Goal: Navigation & Orientation: Find specific page/section

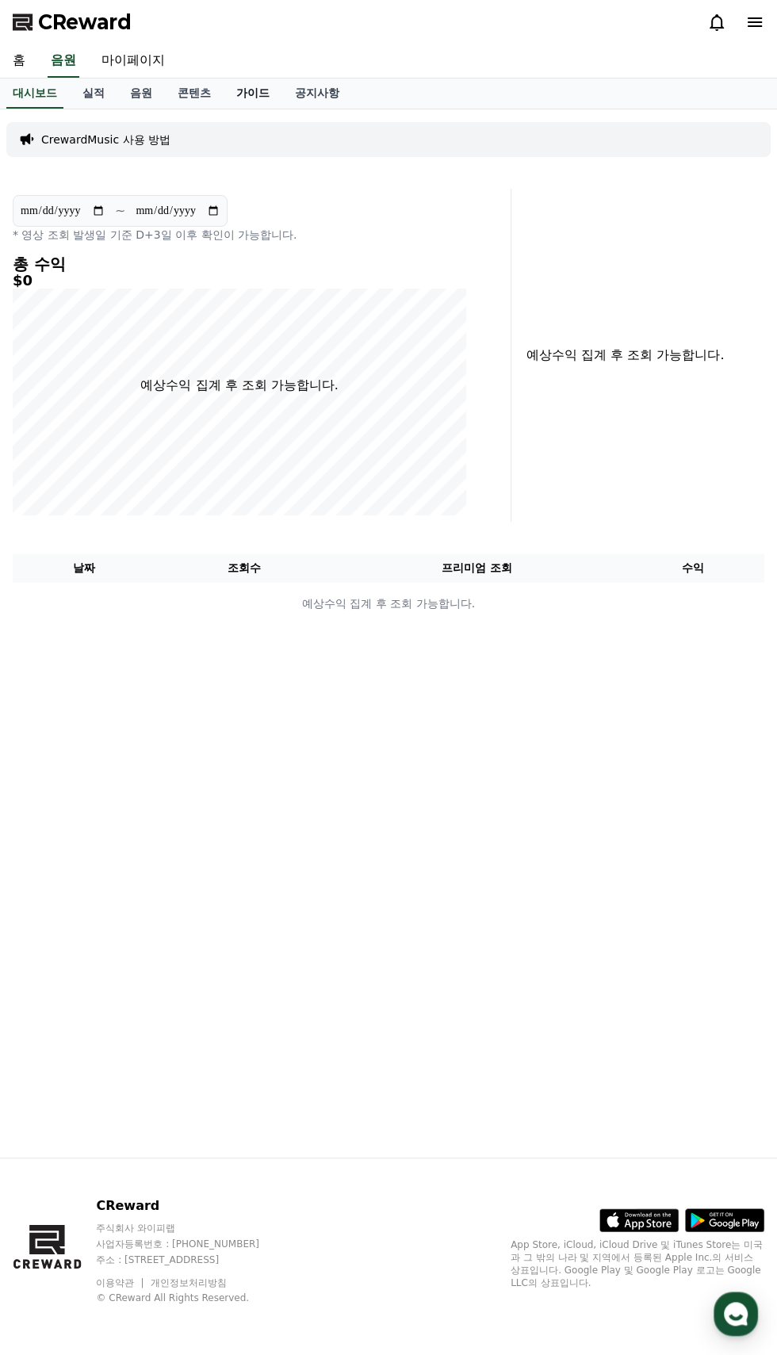
click at [224, 98] on link "가이드" at bounding box center [253, 93] width 59 height 30
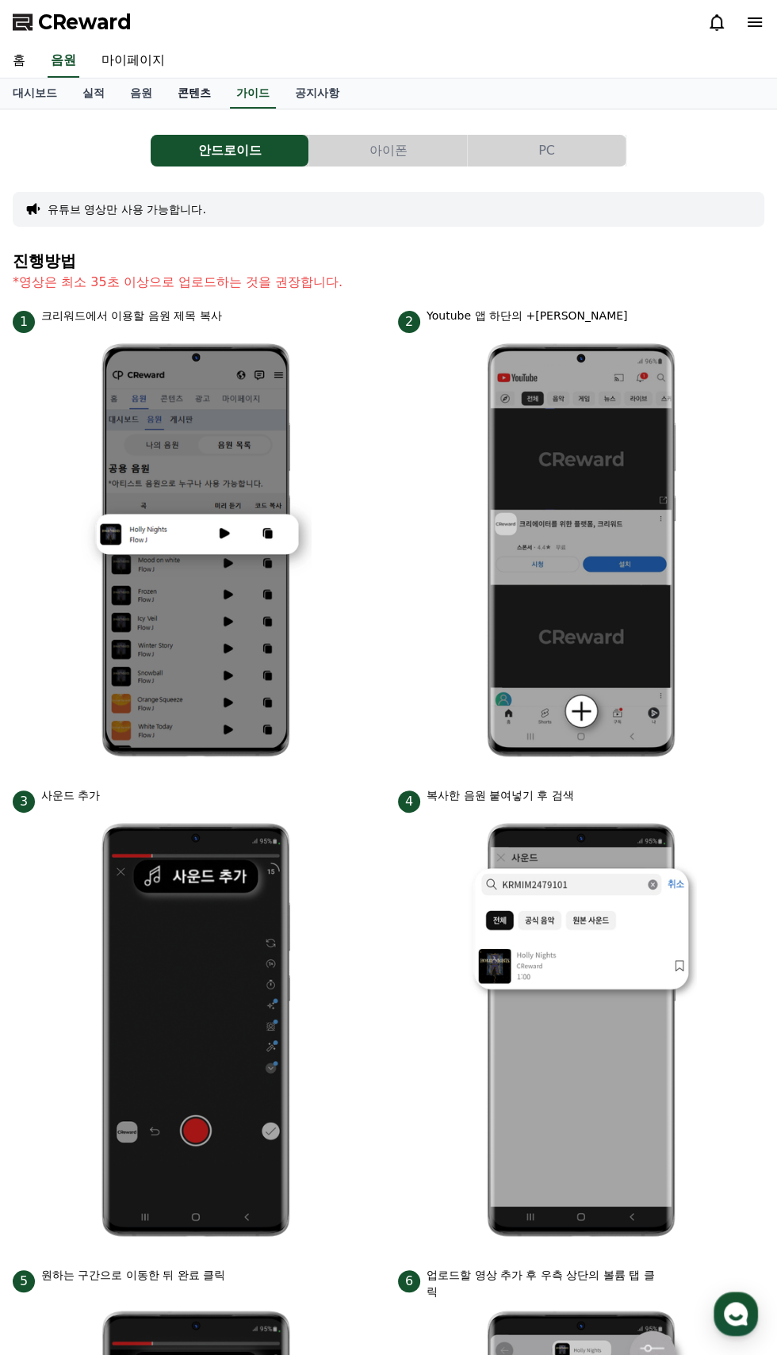
click at [173, 91] on link "콘텐츠" at bounding box center [194, 93] width 59 height 30
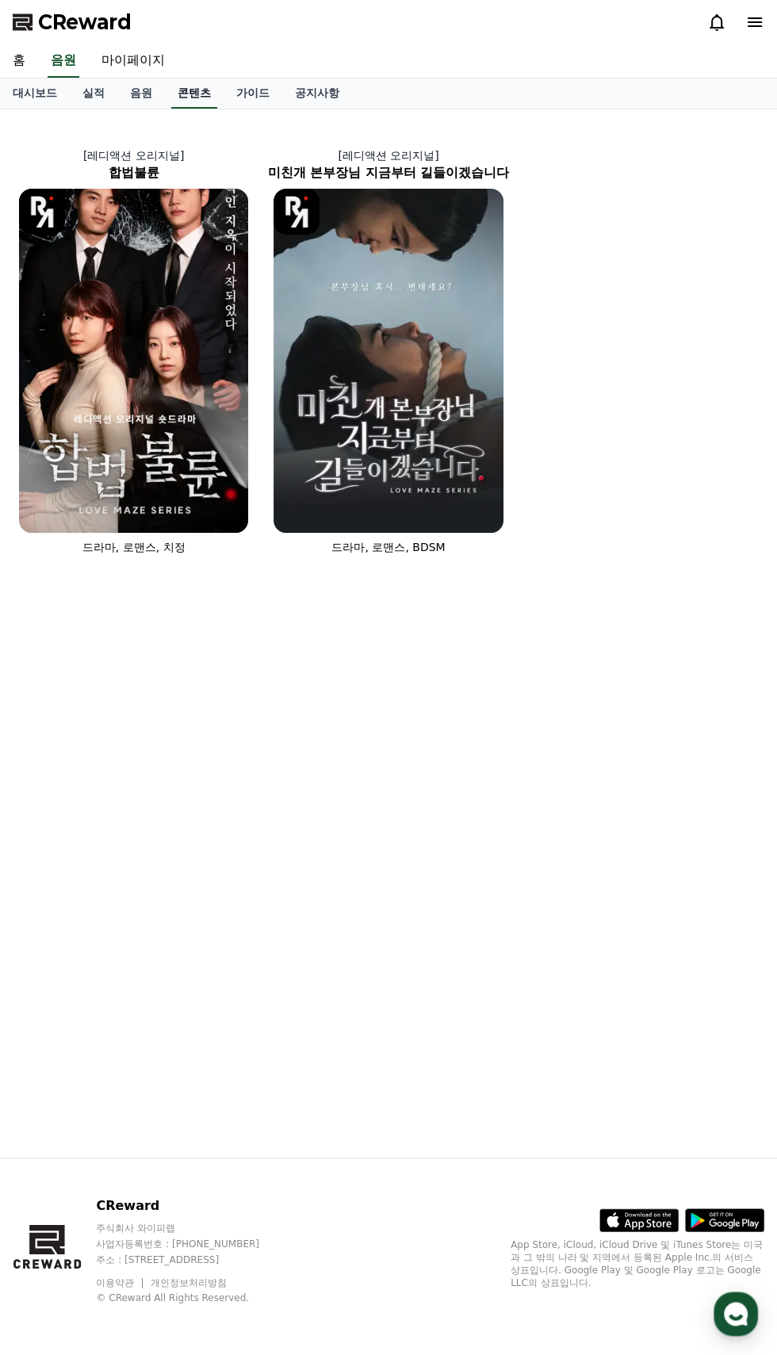
scroll to position [34, 0]
click at [133, 44] on link "마이페이지" at bounding box center [133, 60] width 89 height 33
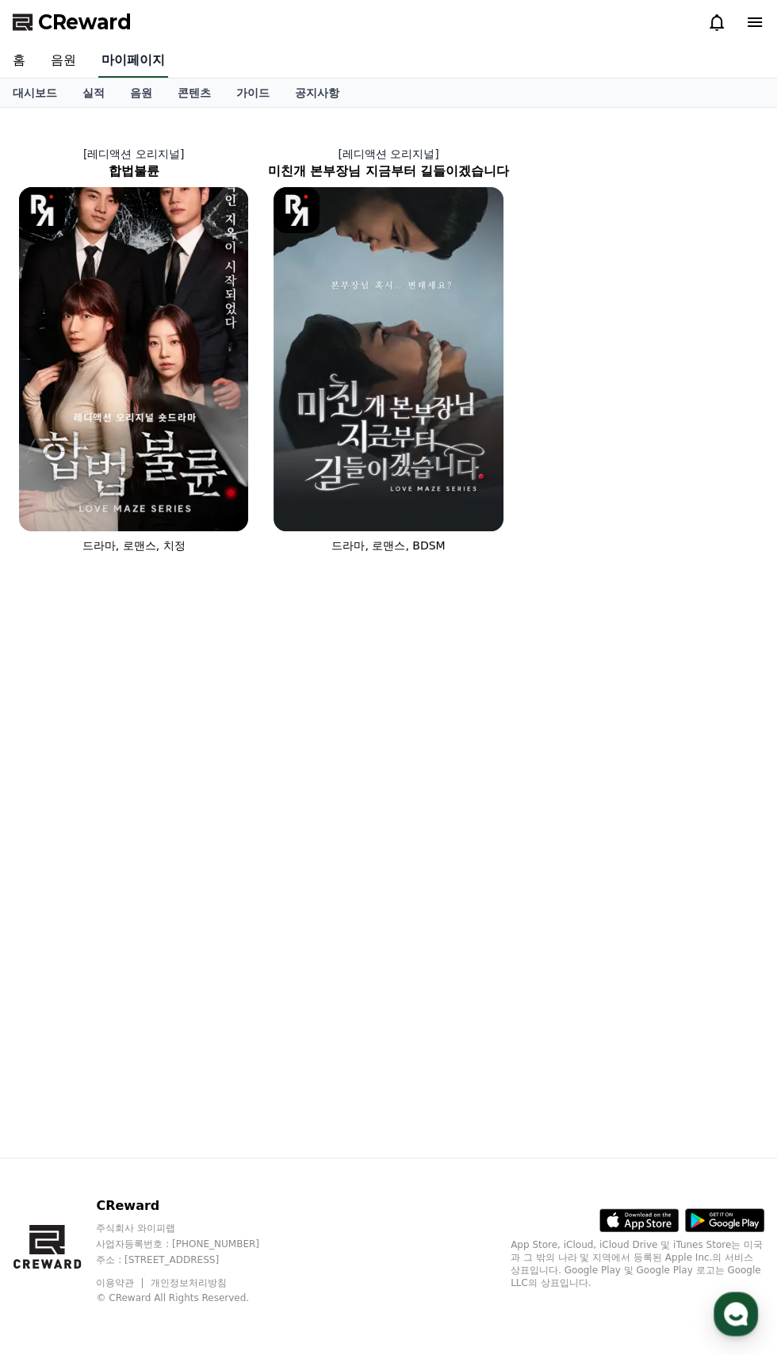
select select "**********"
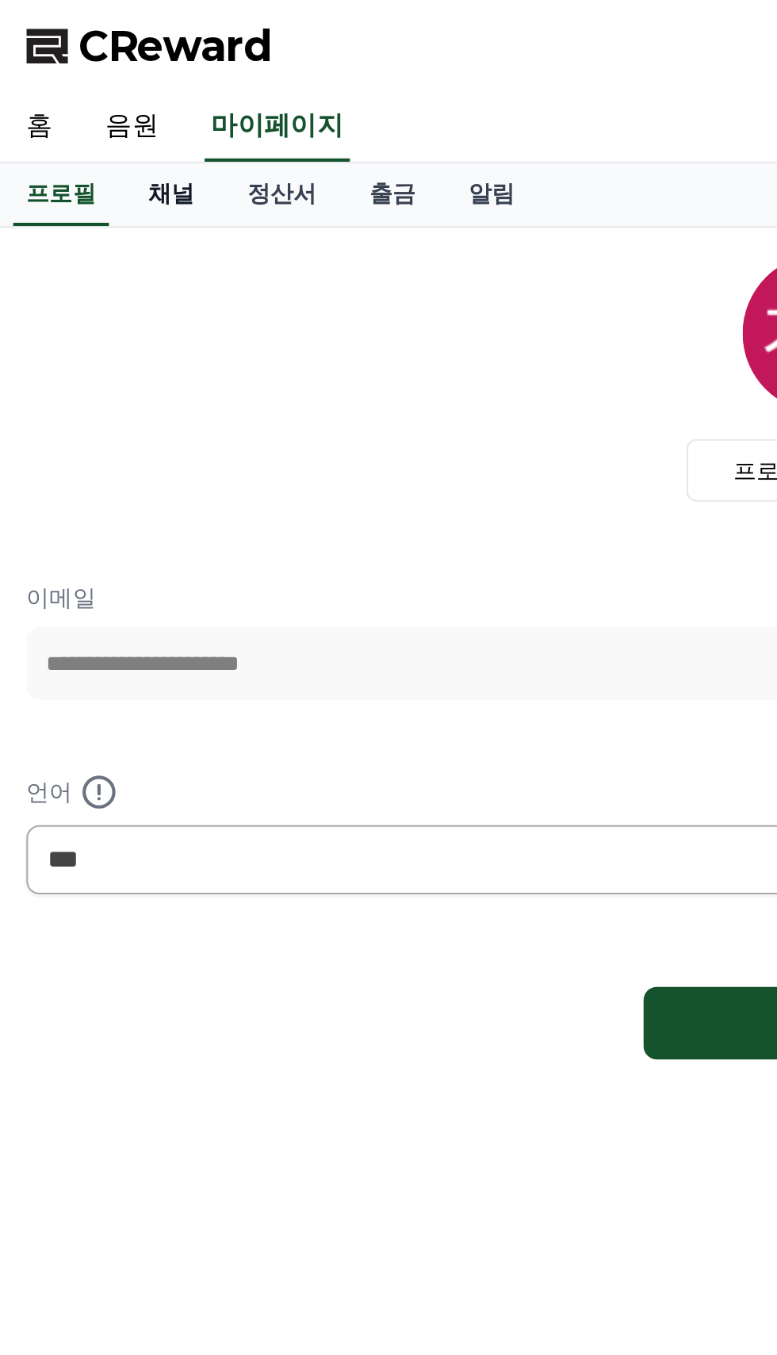
click at [81, 80] on link "채널" at bounding box center [83, 93] width 48 height 30
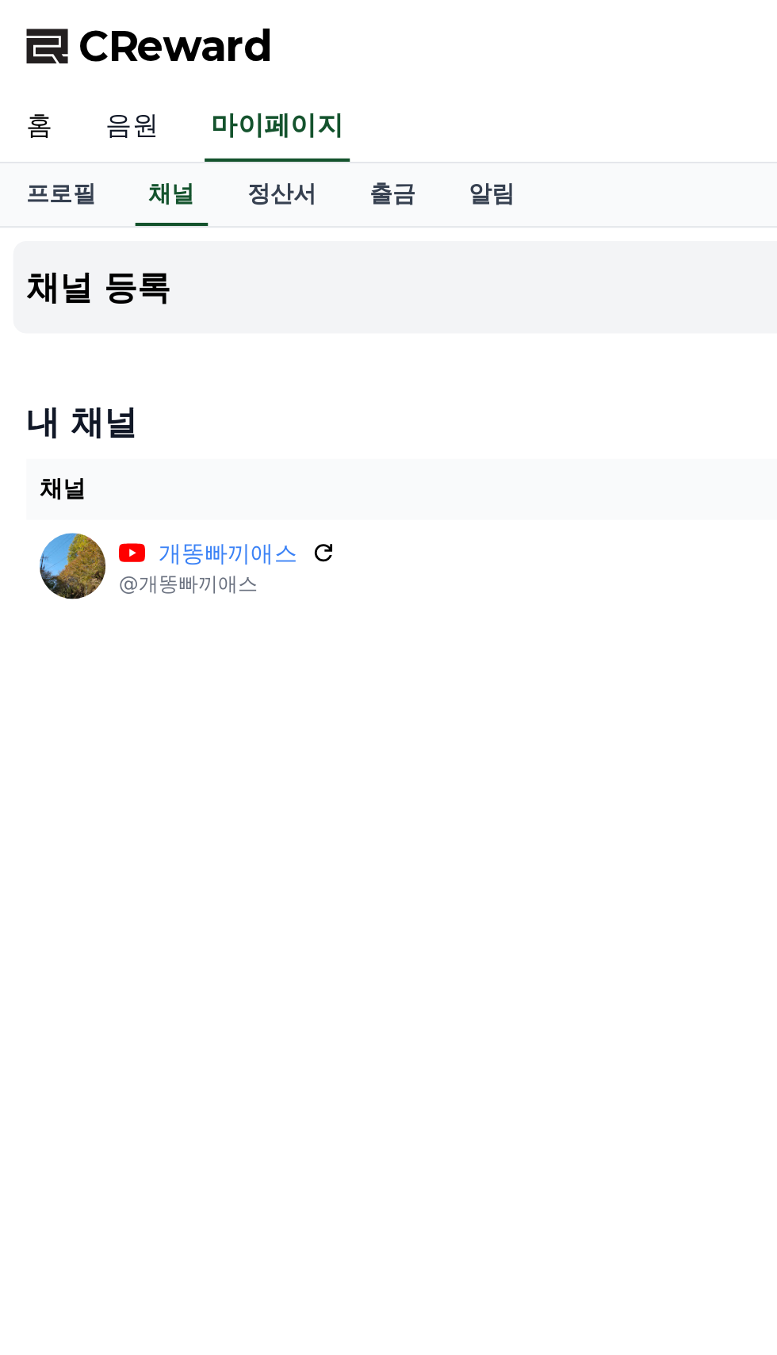
click at [60, 54] on link "음원" at bounding box center [63, 60] width 51 height 33
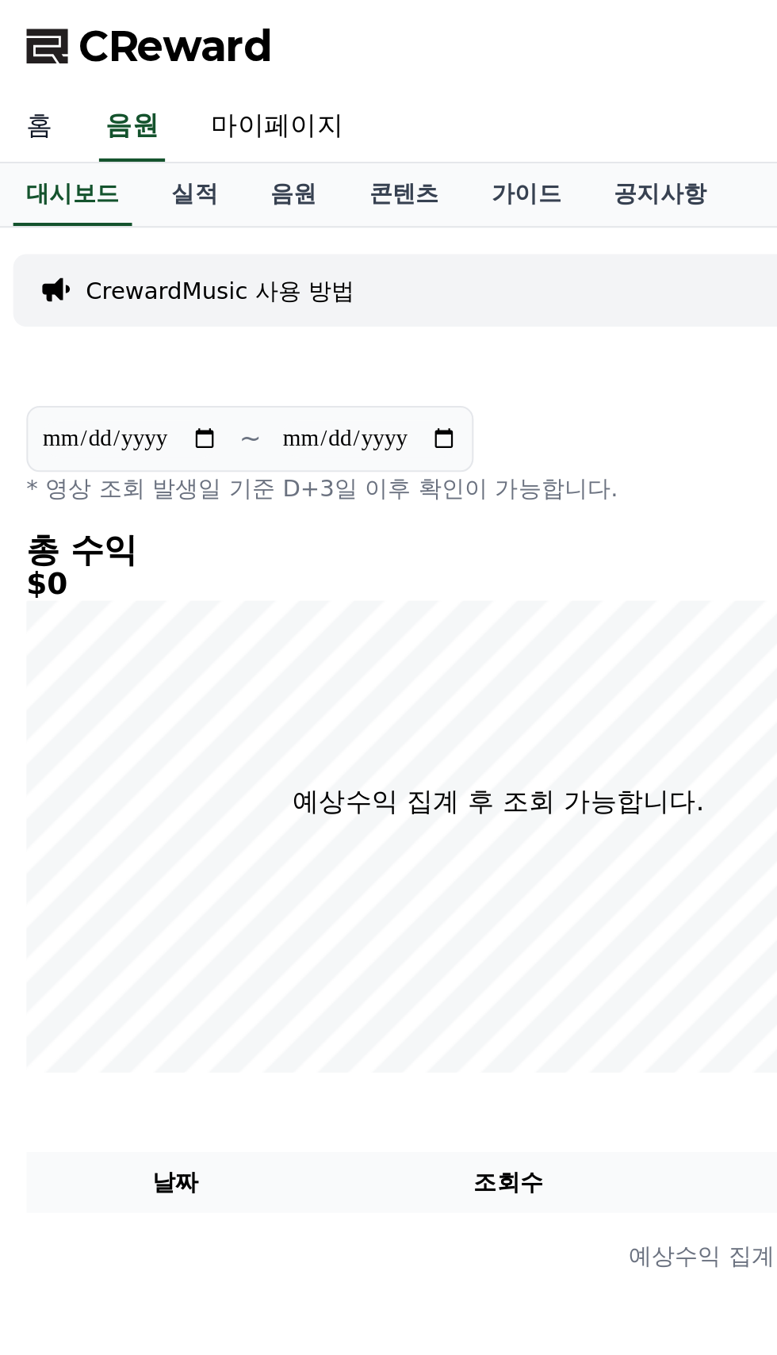
click at [8, 60] on link "홈" at bounding box center [19, 60] width 38 height 33
click at [138, 93] on link "음원" at bounding box center [141, 93] width 48 height 30
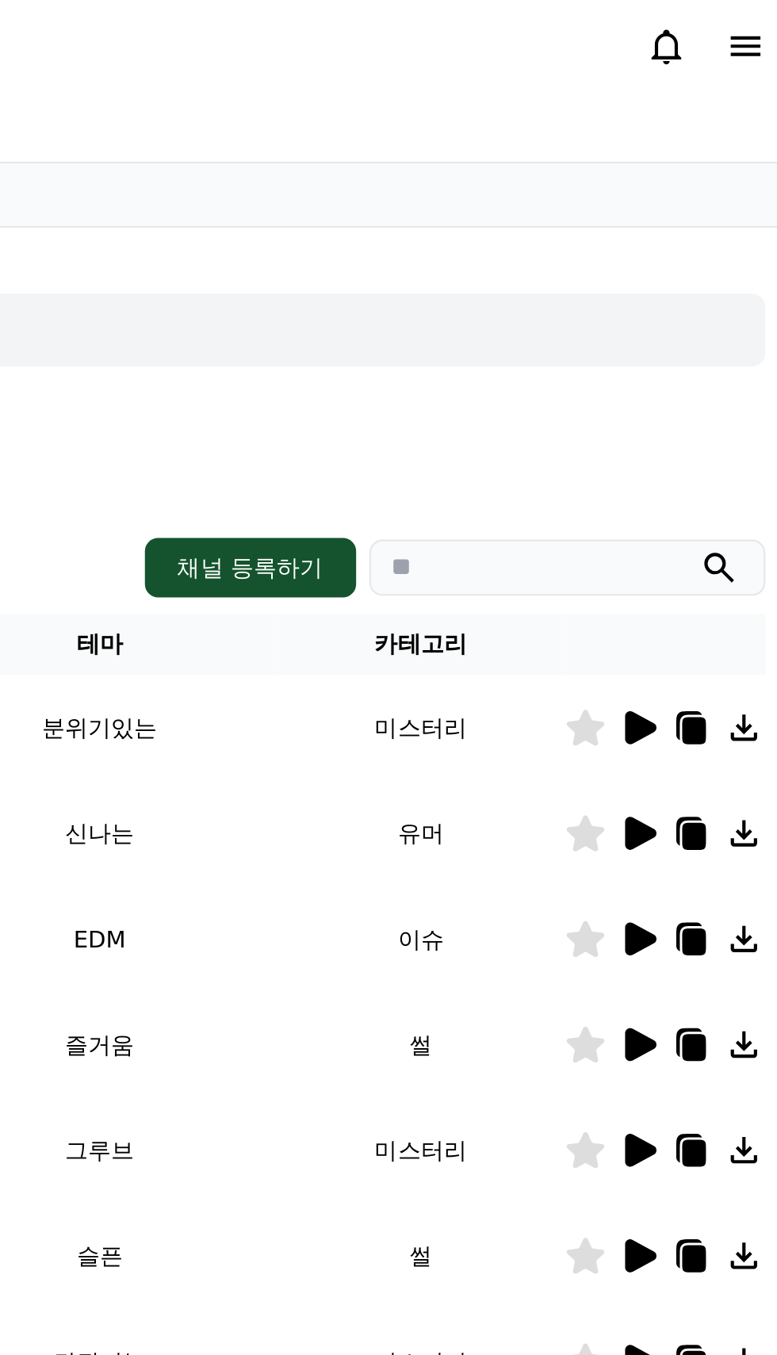
click at [729, 353] on icon at bounding box center [730, 351] width 11 height 13
